Goal: Navigation & Orientation: Find specific page/section

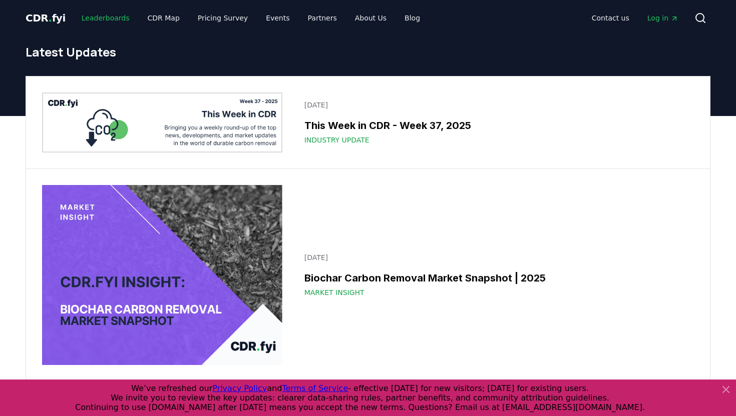
click at [108, 22] on link "Leaderboards" at bounding box center [106, 18] width 64 height 18
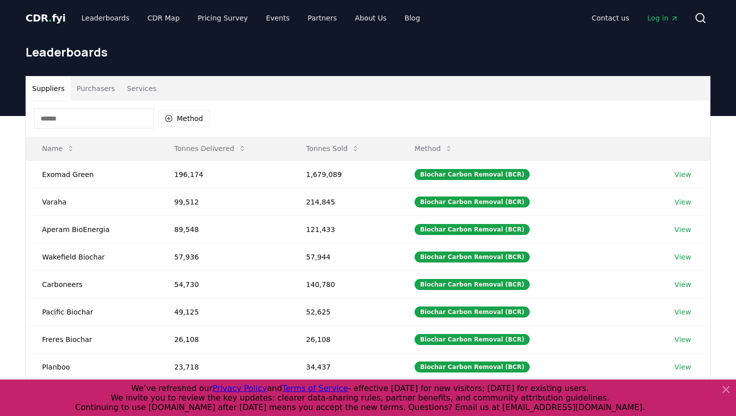
click at [46, 19] on span "CDR . fyi" at bounding box center [46, 18] width 40 height 12
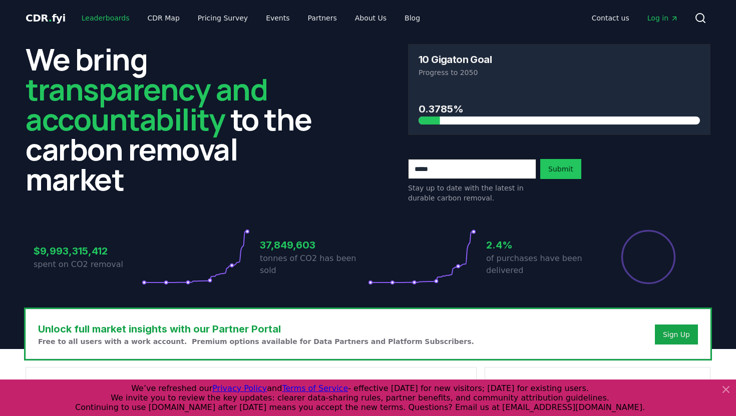
click at [89, 20] on link "Leaderboards" at bounding box center [106, 18] width 64 height 18
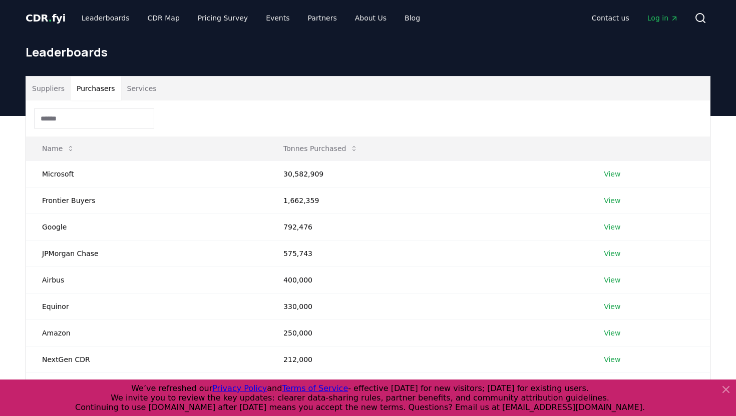
click at [104, 91] on button "Purchasers" at bounding box center [96, 89] width 51 height 24
click at [611, 227] on link "View" at bounding box center [611, 227] width 17 height 10
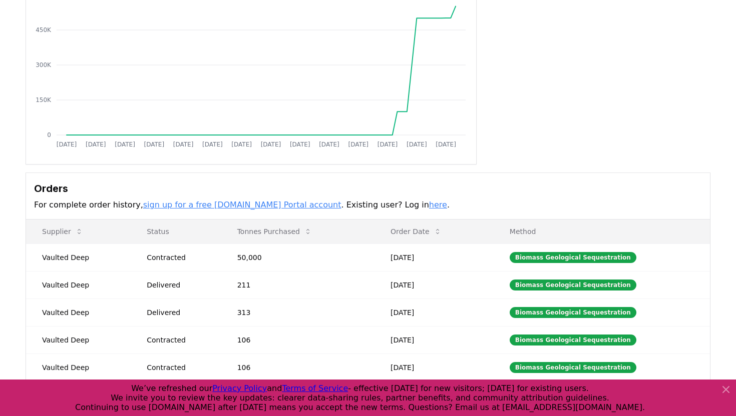
scroll to position [124, 0]
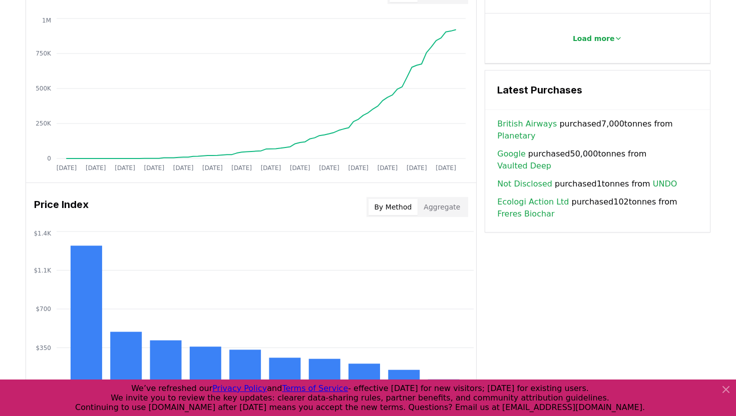
scroll to position [662, 0]
